Goal: Transaction & Acquisition: Purchase product/service

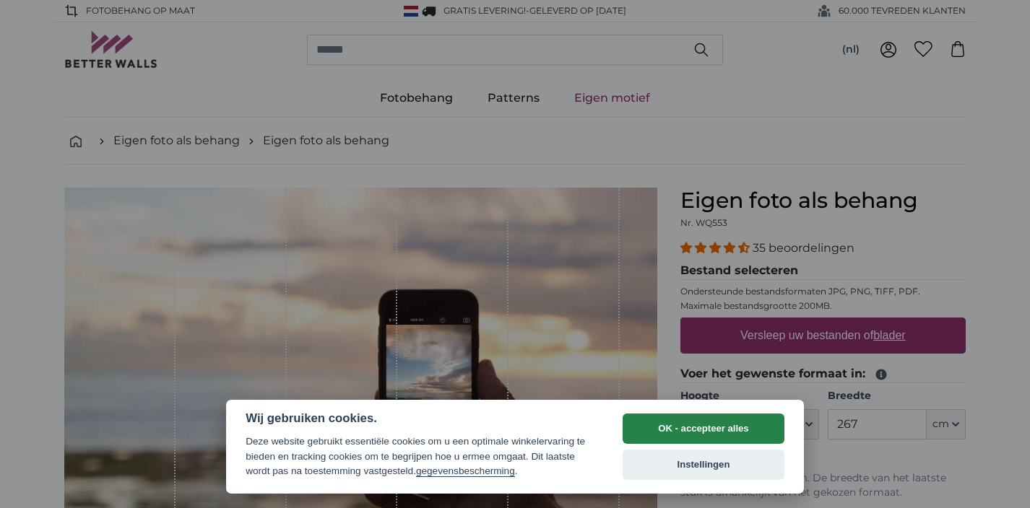
click at [657, 433] on button "OK - accepteer alles" at bounding box center [703, 429] width 162 height 30
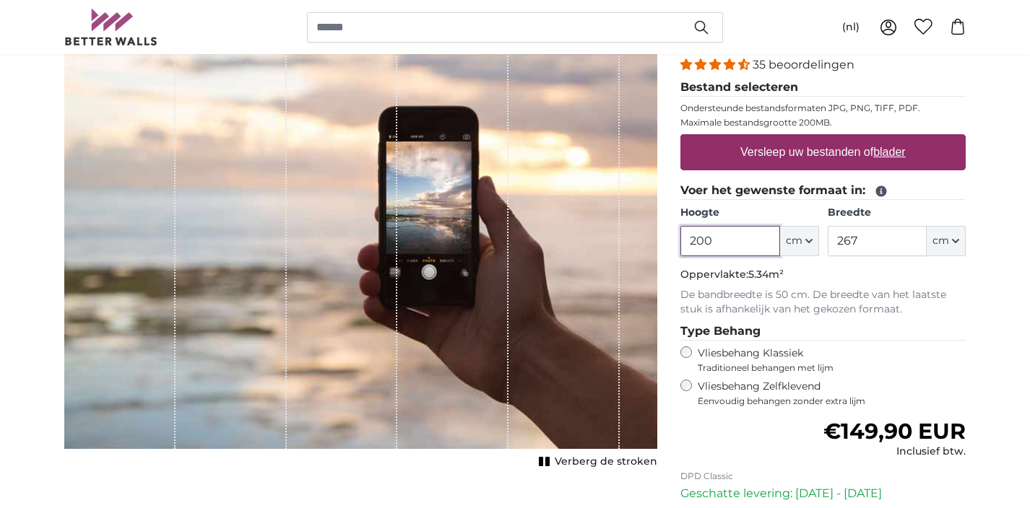
scroll to position [190, 0]
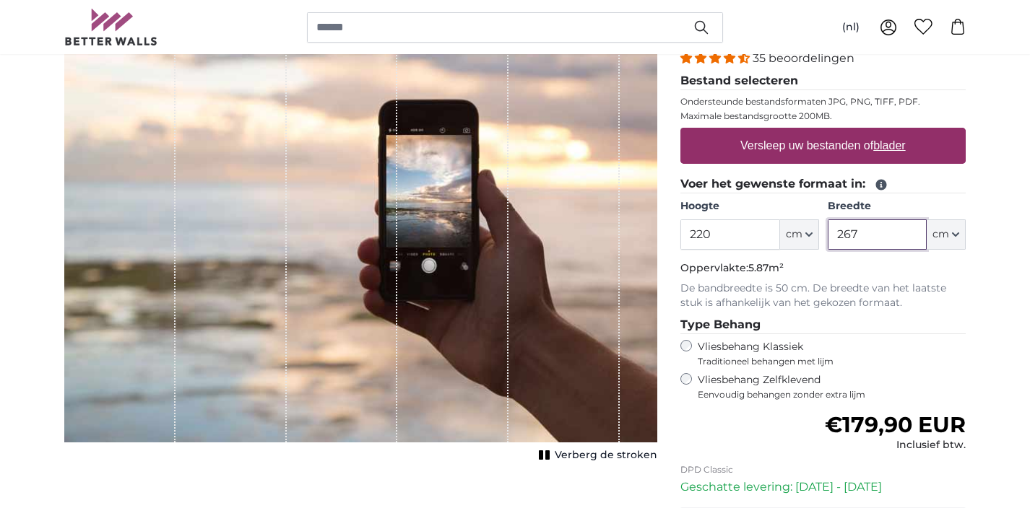
click at [874, 232] on input "267" at bounding box center [877, 235] width 99 height 30
click at [716, 231] on input "220" at bounding box center [729, 235] width 99 height 30
click at [709, 243] on input "220" at bounding box center [729, 235] width 99 height 30
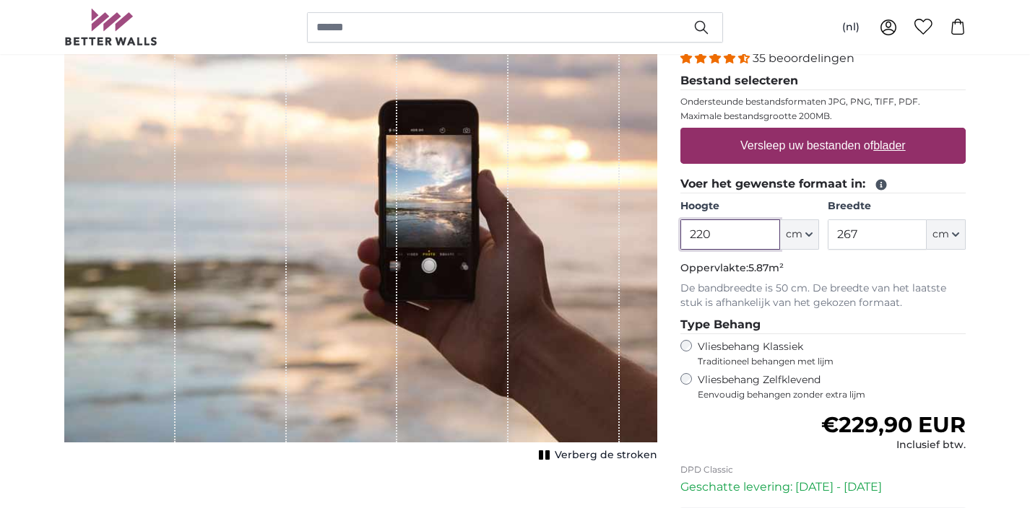
click at [709, 243] on input "220" at bounding box center [729, 235] width 99 height 30
type input "150"
click at [853, 239] on input "267" at bounding box center [877, 235] width 99 height 30
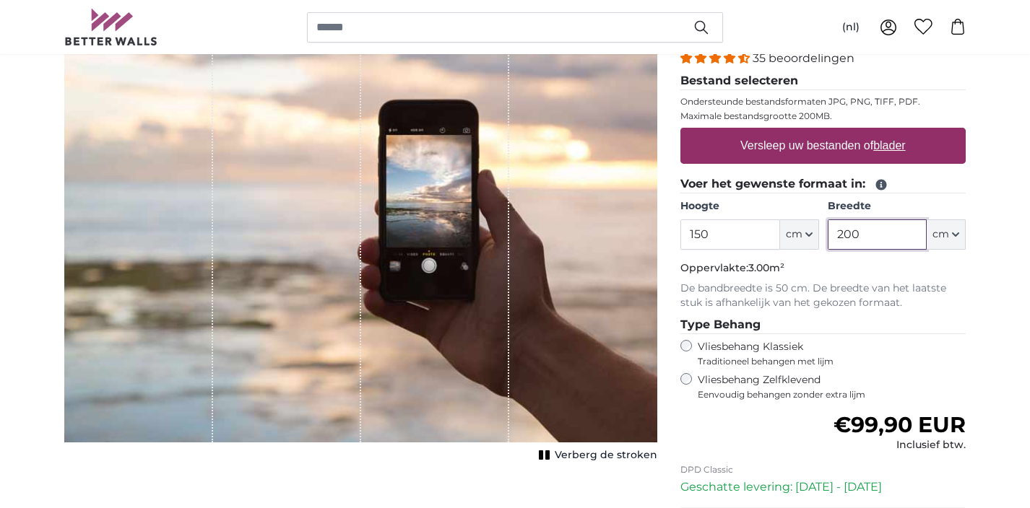
type input "200"
